Goal: Information Seeking & Learning: Learn about a topic

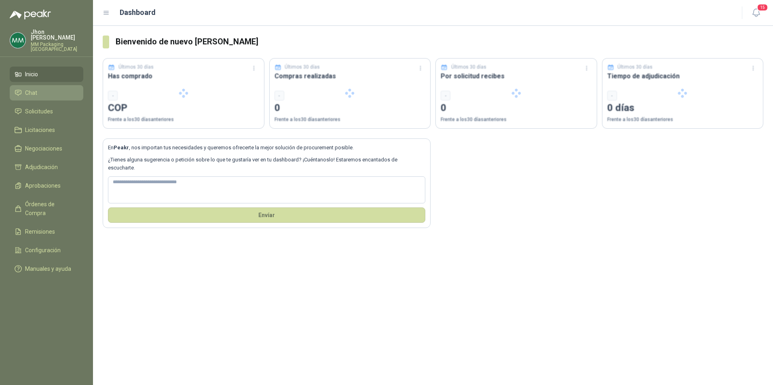
click at [31, 88] on span "Chat" at bounding box center [31, 92] width 12 height 9
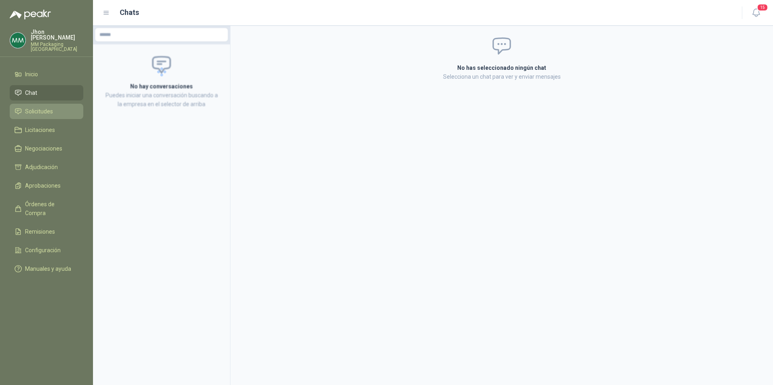
click at [40, 107] on span "Solicitudes" at bounding box center [39, 111] width 28 height 9
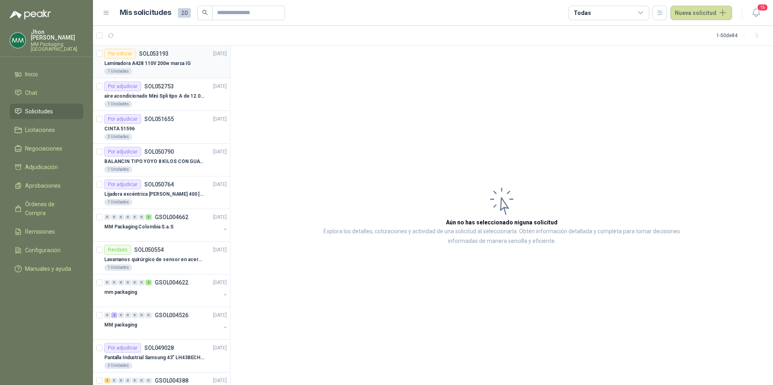
click at [142, 65] on p "Laminadora A428 110V 200w marca IG" at bounding box center [147, 64] width 86 height 8
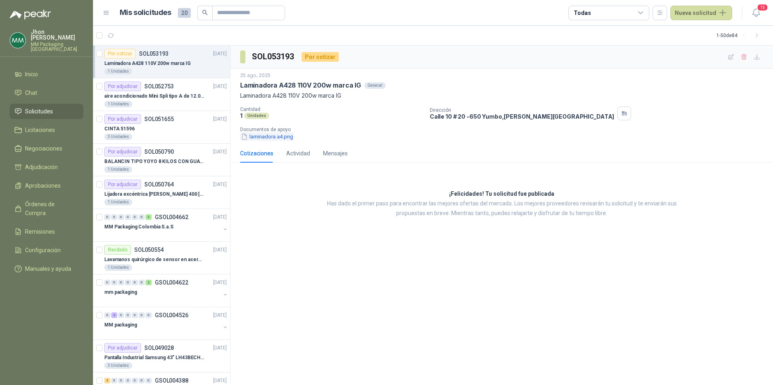
click at [283, 137] on button "laminadora a4.png" at bounding box center [267, 137] width 54 height 8
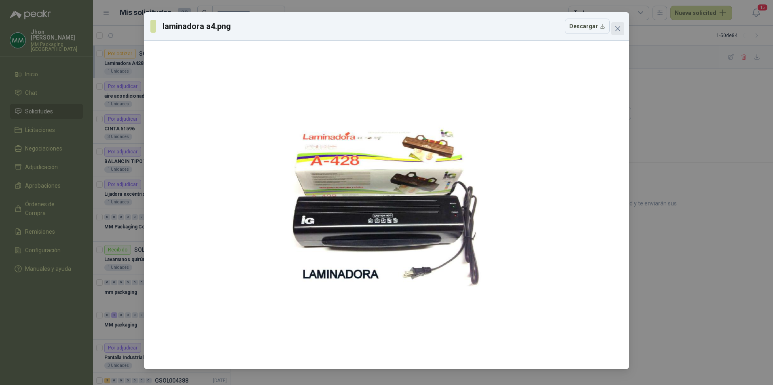
click at [617, 27] on icon "close" at bounding box center [617, 28] width 6 height 6
